Goal: Information Seeking & Learning: Stay updated

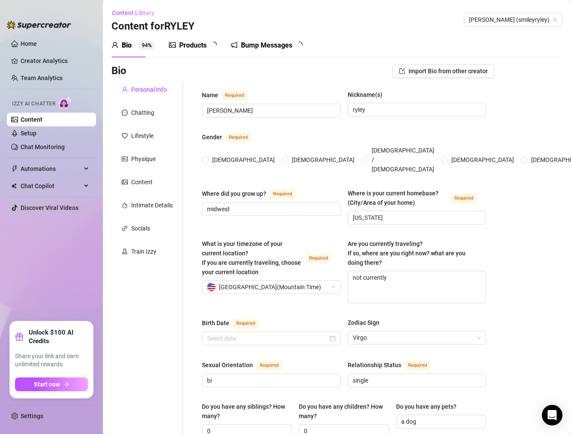
radio input "true"
type input "[DATE]"
click at [34, 47] on link "Home" at bounding box center [29, 43] width 16 height 7
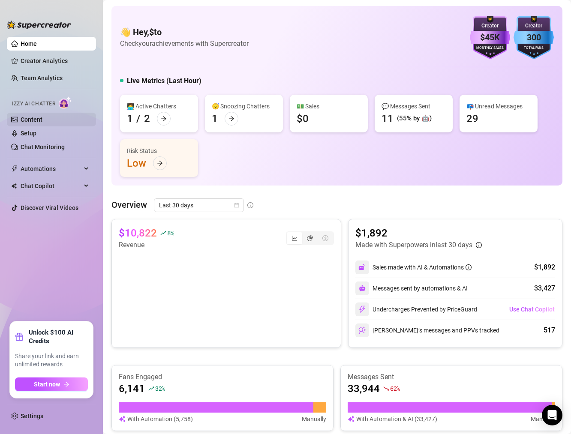
click at [31, 118] on link "Content" at bounding box center [32, 119] width 22 height 7
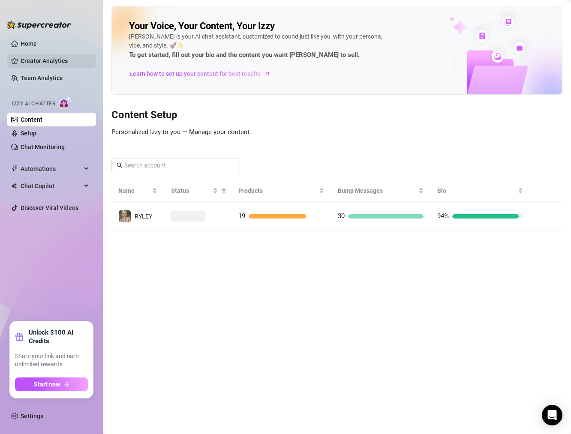
click at [27, 60] on link "Creator Analytics" at bounding box center [55, 61] width 69 height 14
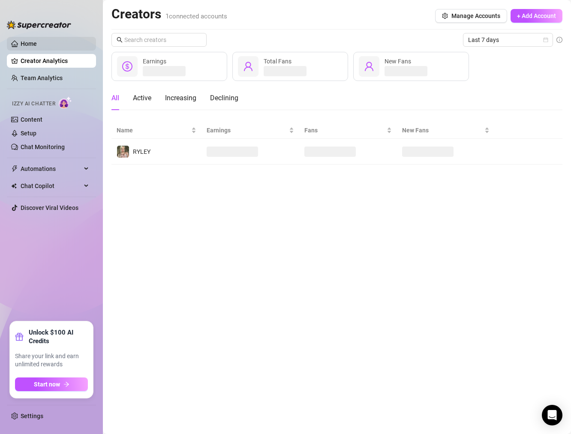
click at [22, 46] on link "Home" at bounding box center [29, 43] width 16 height 7
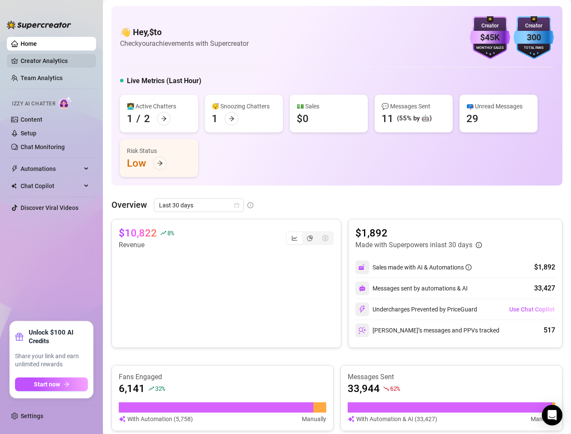
click at [30, 61] on link "Creator Analytics" at bounding box center [55, 61] width 69 height 14
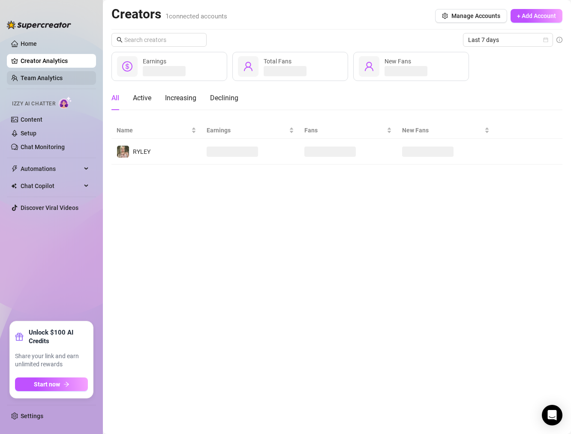
click at [31, 77] on link "Team Analytics" at bounding box center [42, 78] width 42 height 7
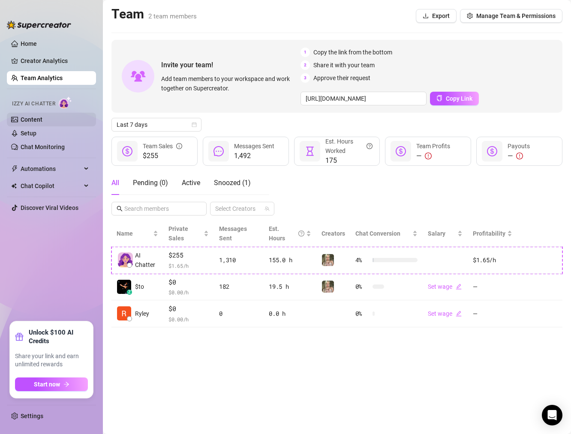
click at [42, 116] on link "Content" at bounding box center [32, 119] width 22 height 7
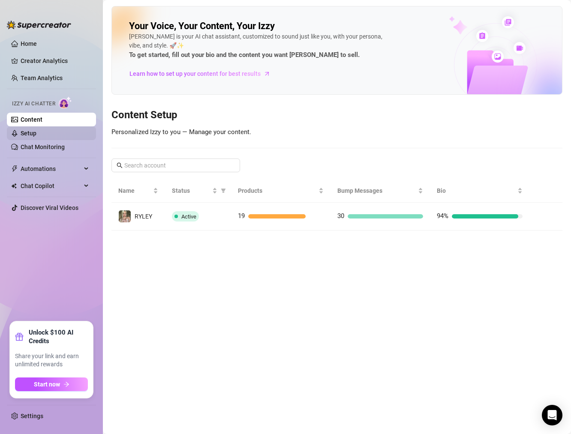
click at [36, 136] on link "Setup" at bounding box center [29, 133] width 16 height 7
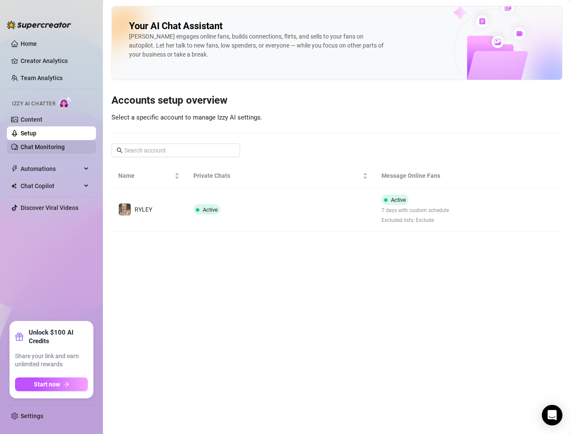
click at [54, 145] on link "Chat Monitoring" at bounding box center [43, 147] width 44 height 7
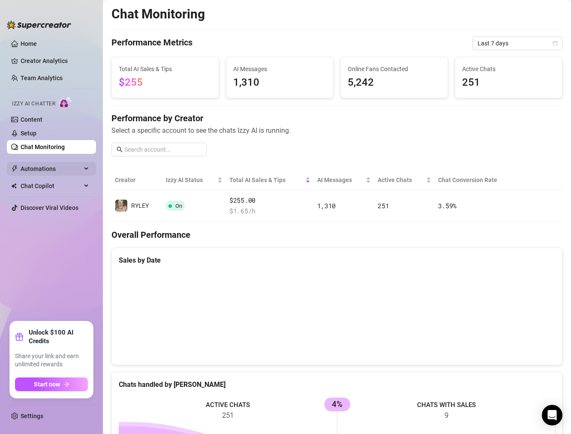
click at [54, 170] on span "Automations" at bounding box center [51, 169] width 61 height 14
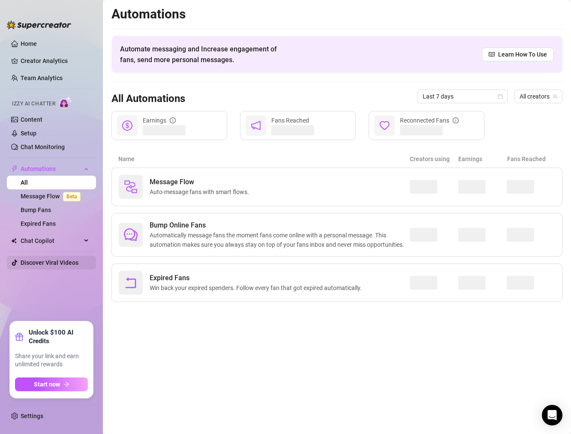
click at [48, 259] on link "Discover Viral Videos" at bounding box center [50, 262] width 58 height 7
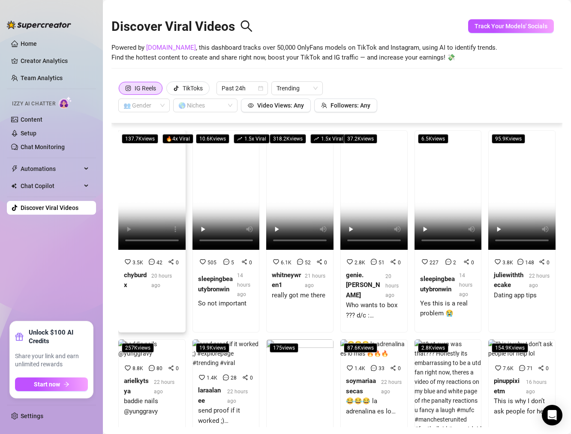
click at [163, 284] on div "20 hours ago" at bounding box center [165, 280] width 28 height 19
click at [508, 30] on button "Track Your Models' Socials" at bounding box center [511, 26] width 86 height 14
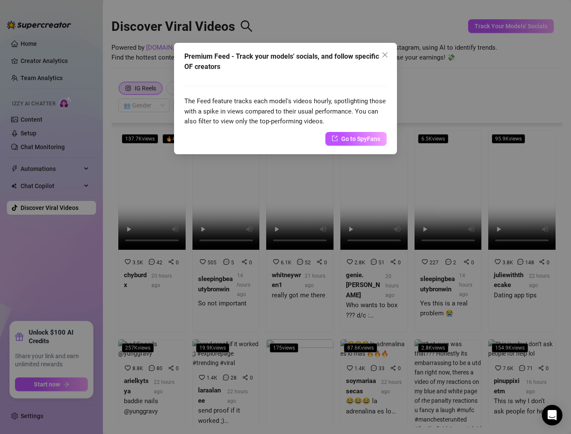
click at [424, 77] on div "Premium Feed - Track your models' socials, and follow specific OF creators The …" at bounding box center [285, 217] width 571 height 434
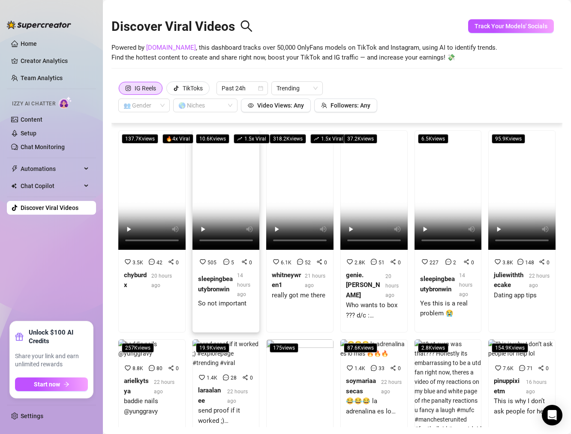
click at [234, 280] on div "sleepingbeautybronwin" at bounding box center [216, 284] width 36 height 20
click at [292, 283] on div "whitneywren1" at bounding box center [287, 281] width 30 height 20
click at [517, 272] on strong "juliewiththecake" at bounding box center [509, 280] width 30 height 18
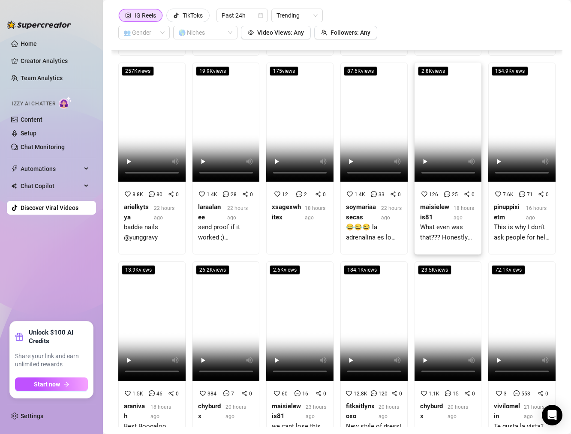
scroll to position [173, 0]
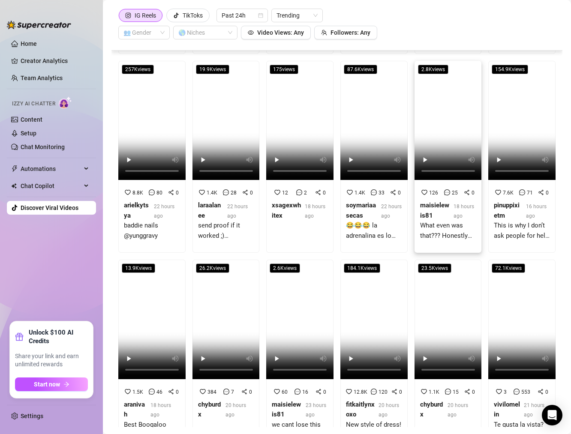
click at [458, 218] on span "18 hours ago" at bounding box center [464, 211] width 21 height 15
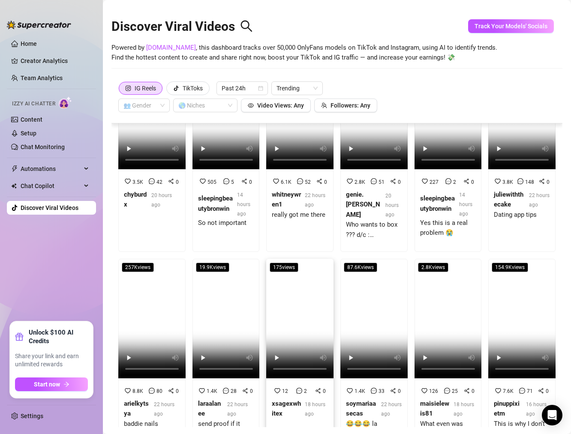
scroll to position [38, 0]
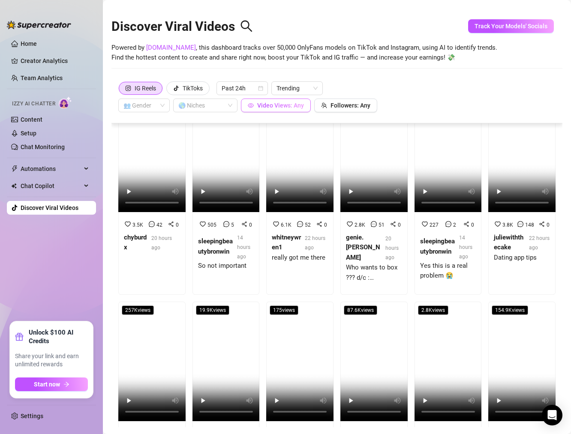
click at [296, 103] on span "Video Views: Any" at bounding box center [280, 105] width 47 height 7
click at [343, 99] on button "Followers: Any" at bounding box center [345, 106] width 63 height 14
click at [397, 77] on span "Increase Value" at bounding box center [397, 76] width 9 height 8
drag, startPoint x: 389, startPoint y: 77, endPoint x: 344, endPoint y: 77, distance: 45.5
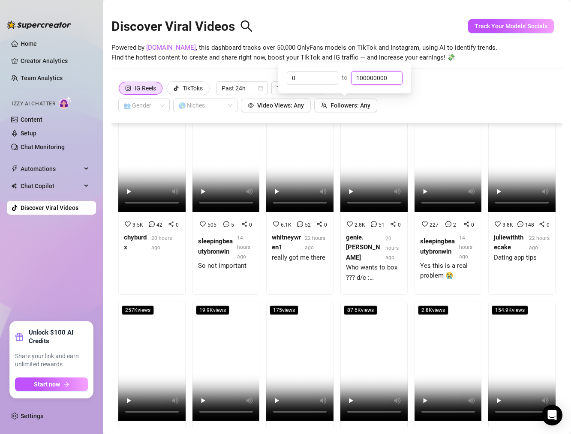
click at [344, 77] on div "0 to 100000000" at bounding box center [345, 78] width 116 height 14
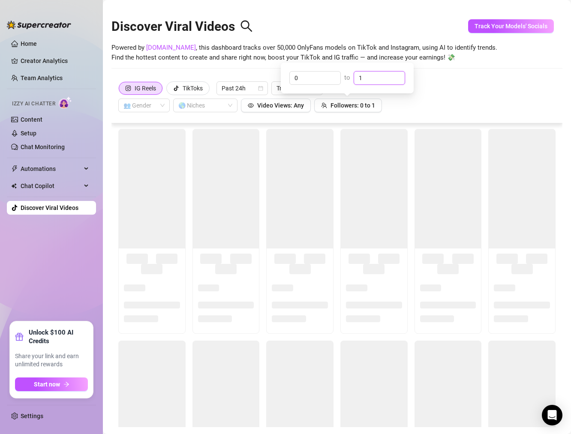
scroll to position [0, 0]
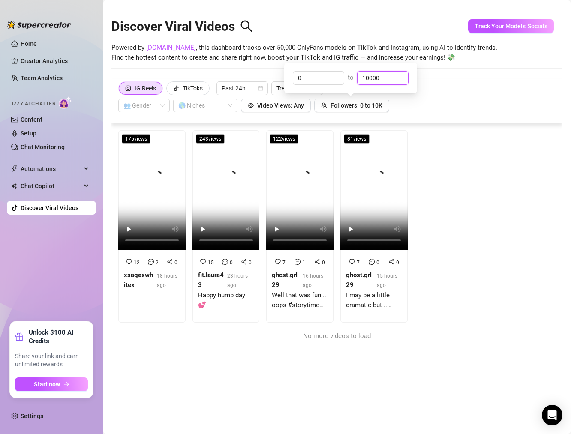
type input "10000"
click at [452, 102] on div "IG Reels TikToks Past 24h Trending 👥 Gender 🌎 Niches Video Views: Any Followers…" at bounding box center [336, 96] width 437 height 31
click at [147, 280] on div "xsagexwhitex" at bounding box center [139, 281] width 30 height 20
click at [332, 190] on div "175 views 12 2 0 xsagexwhitex 18 hours ago 243 views 15 0 0 fit.laura43 23 hour…" at bounding box center [337, 226] width 444 height 193
click at [232, 268] on div "15 0 0 fit.laura43 23 hours ago Happy hump day 💕" at bounding box center [226, 288] width 56 height 60
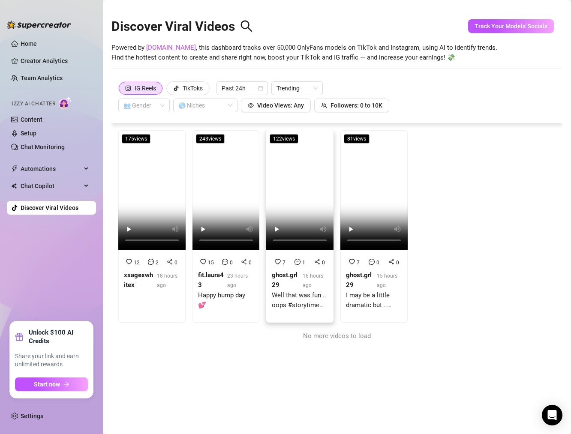
click at [299, 264] on icon "message" at bounding box center [298, 262] width 6 height 6
click at [353, 106] on span "Followers: 0 to 10K" at bounding box center [357, 105] width 52 height 7
click at [212, 86] on div "IG Reels TikToks" at bounding box center [165, 88] width 95 height 14
click at [198, 86] on div "TikToks" at bounding box center [193, 88] width 20 height 13
click at [169, 90] on input "TikToks" at bounding box center [169, 90] width 0 height 0
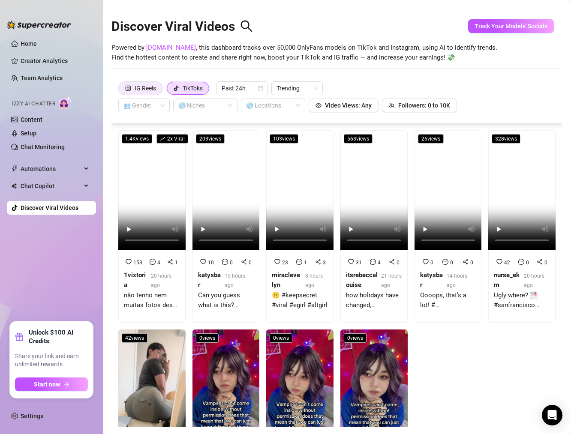
click at [148, 84] on div "IG Reels" at bounding box center [145, 88] width 21 height 13
click at [121, 90] on input "IG Reels" at bounding box center [121, 90] width 0 height 0
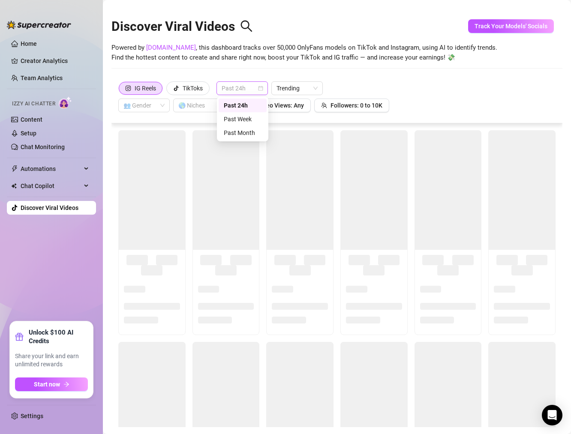
click at [243, 86] on span "Past 24h" at bounding box center [242, 88] width 41 height 13
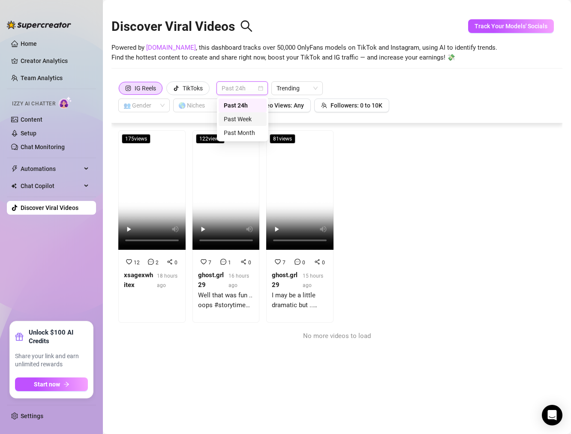
click at [251, 115] on div "Past Week" at bounding box center [243, 119] width 38 height 9
